Goal: Subscribe to service/newsletter

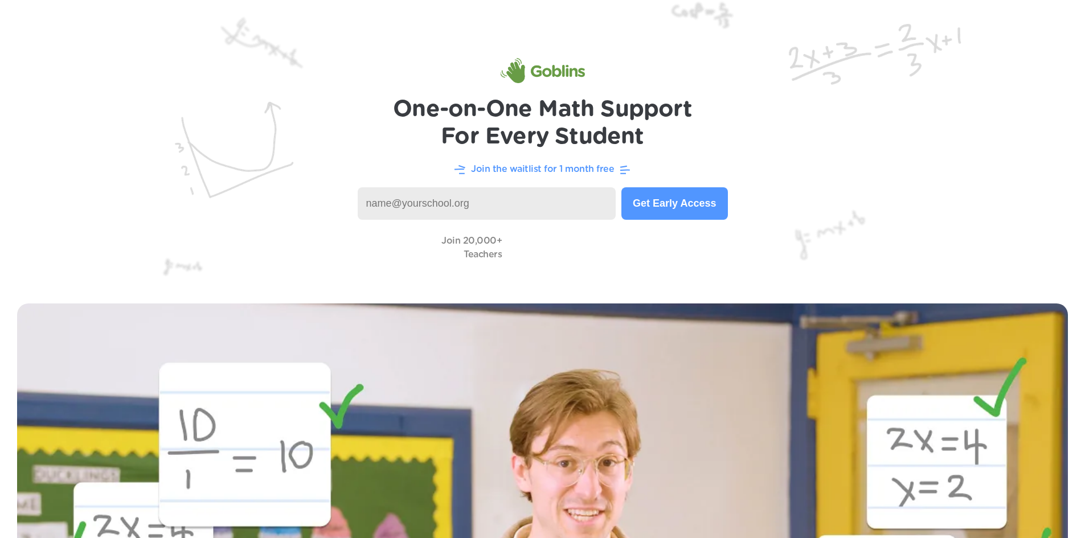
click at [540, 202] on input at bounding box center [487, 203] width 259 height 32
type input "nicole.bates@pulaski.kyschools.us"
click at [706, 194] on button "Get Early Access" at bounding box center [674, 203] width 106 height 32
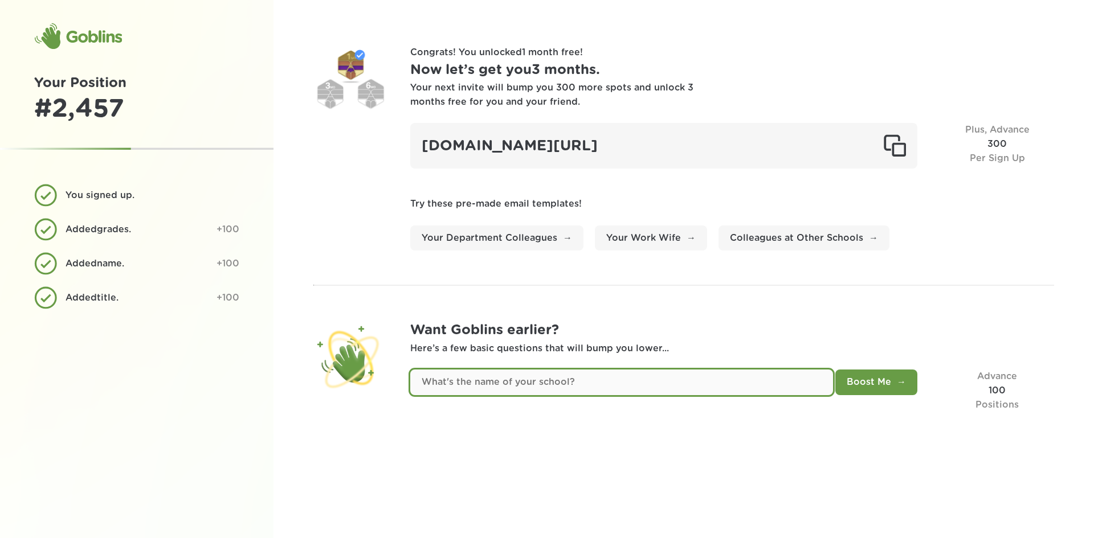
click at [607, 382] on input "text" at bounding box center [621, 383] width 423 height 26
type input "[GEOGRAPHIC_DATA]"
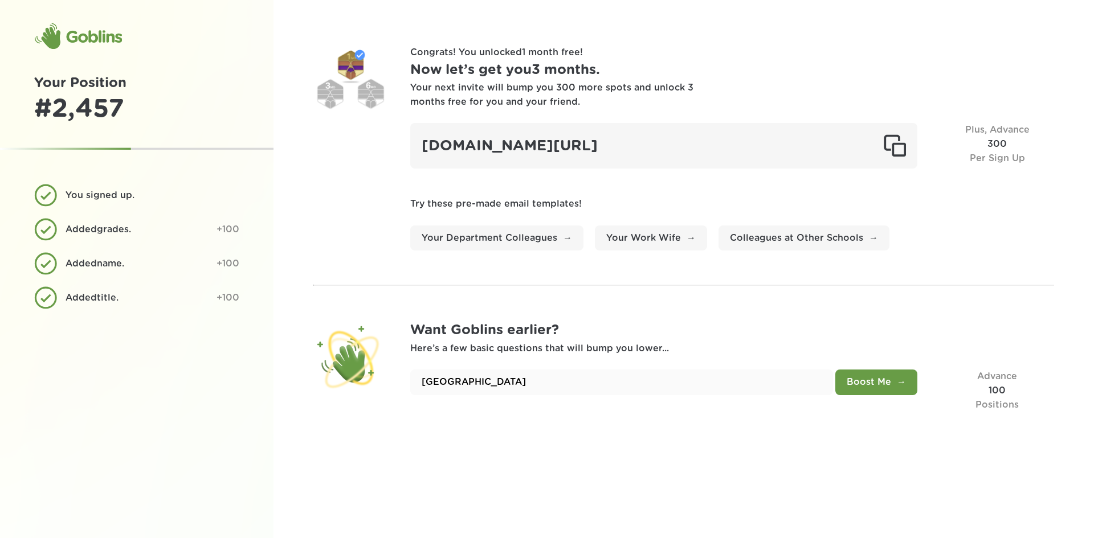
click at [858, 379] on button "Boost Me" at bounding box center [876, 383] width 82 height 26
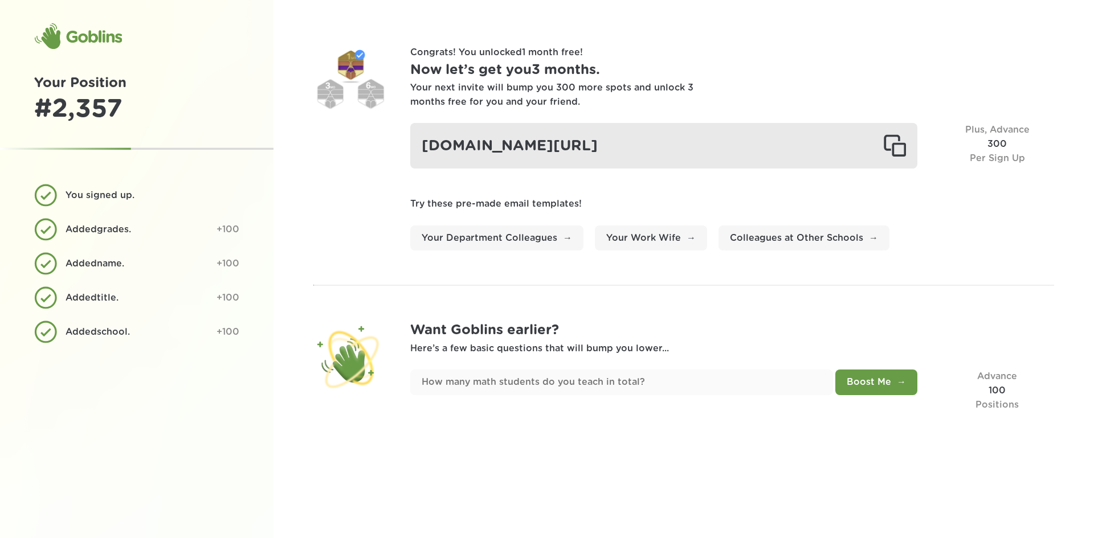
click at [892, 145] on div at bounding box center [894, 145] width 23 height 23
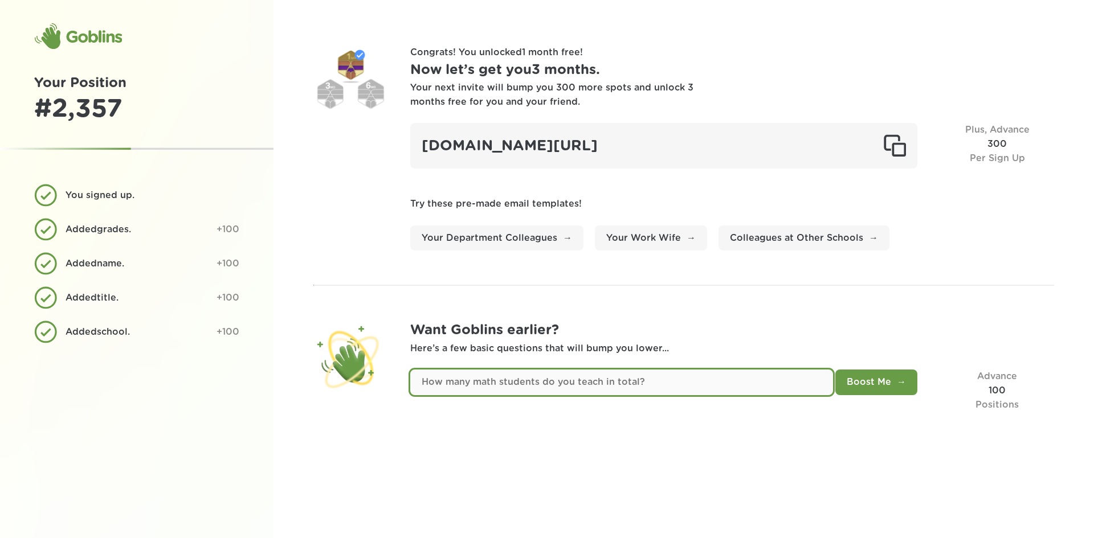
click at [773, 376] on input "text" at bounding box center [621, 383] width 423 height 26
type input "105"
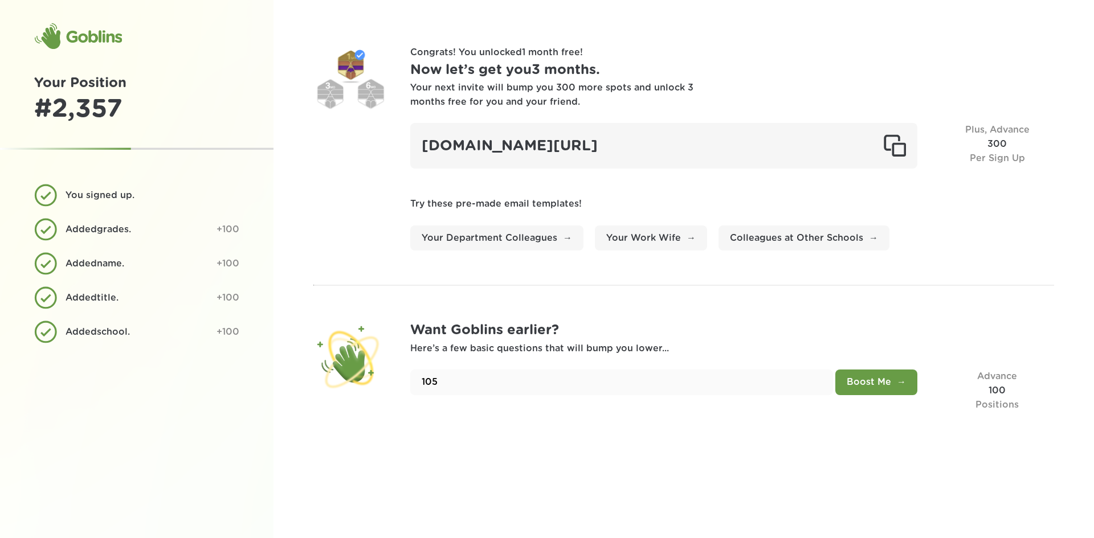
click at [904, 389] on button "Boost Me" at bounding box center [876, 383] width 82 height 26
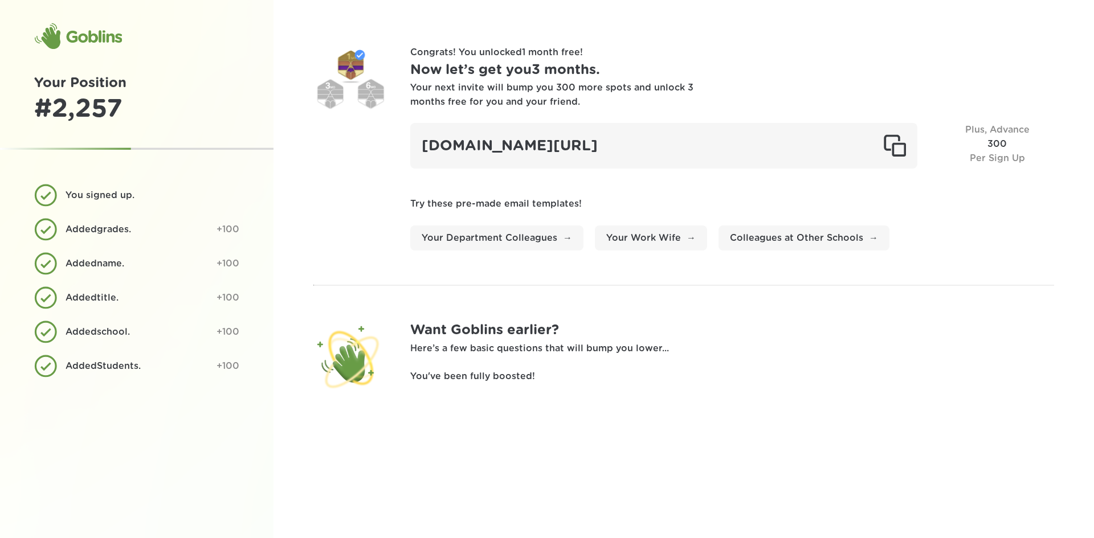
click at [811, 313] on div "Congrats! You unlocked 1 month free ! Now let’s get you 3 months . Your next in…" at bounding box center [683, 269] width 820 height 538
click at [150, 228] on div "Added grades ." at bounding box center [136, 230] width 142 height 14
click at [135, 269] on div "Added name ." at bounding box center [136, 264] width 142 height 14
click at [127, 308] on div "Added title . +100" at bounding box center [136, 297] width 205 height 23
click at [122, 350] on div "You signed up. Added grades . +100 Added name . +100 Added title . +100 Added s…" at bounding box center [136, 286] width 273 height 251
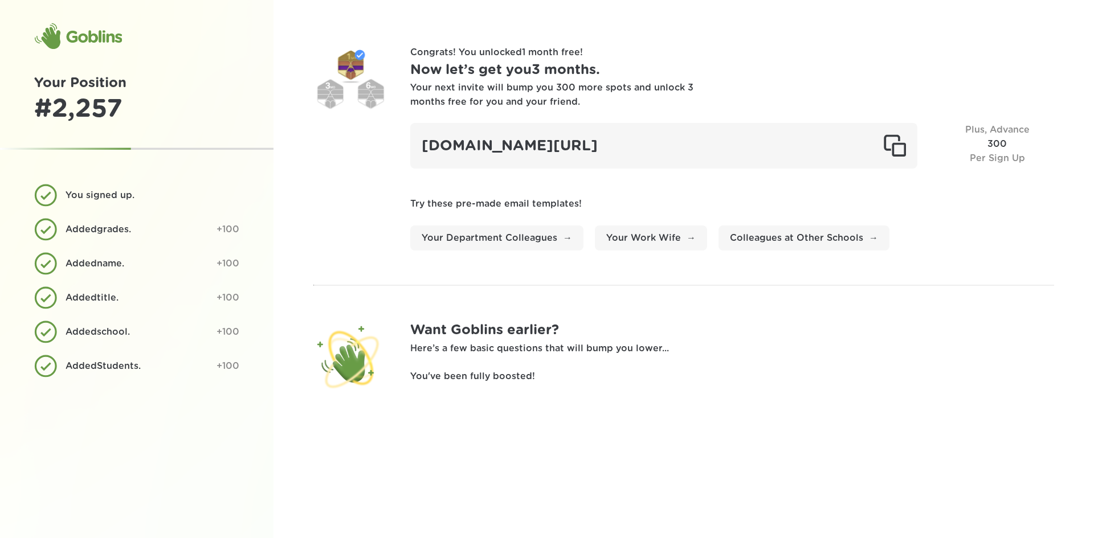
click at [118, 377] on div "Added Students . +100" at bounding box center [136, 366] width 205 height 23
click at [118, 270] on div "Added name ." at bounding box center [136, 264] width 142 height 14
click at [95, 200] on div "You signed up." at bounding box center [147, 196] width 165 height 14
click at [143, 150] on div "Goblins Your Position # 2,257 You signed up. Added grades . +100 Added name . +…" at bounding box center [136, 269] width 273 height 538
